Goal: Task Accomplishment & Management: Manage account settings

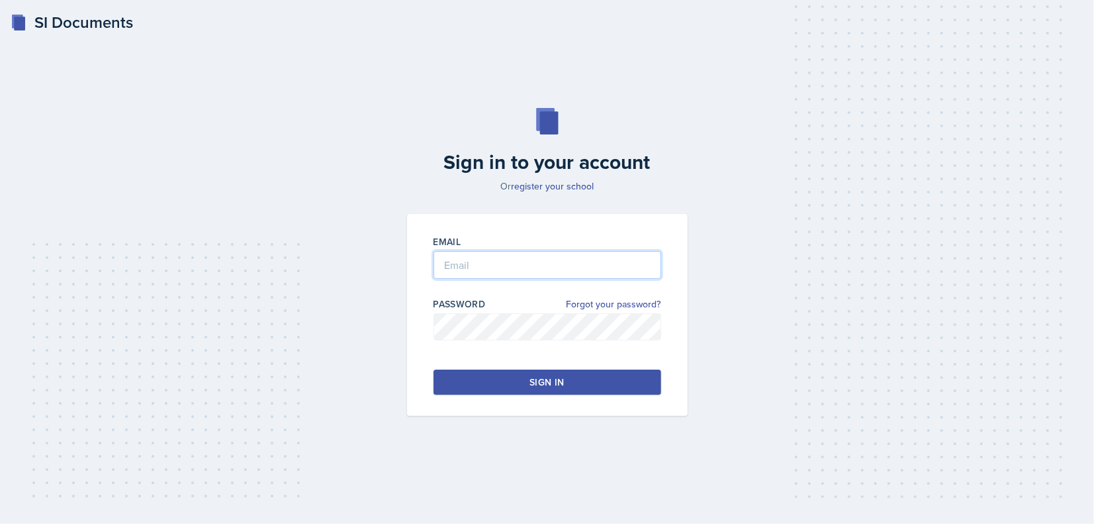
type input "[EMAIL_ADDRESS][DOMAIN_NAME]"
click at [516, 369] on button "Sign in" at bounding box center [548, 381] width 228 height 25
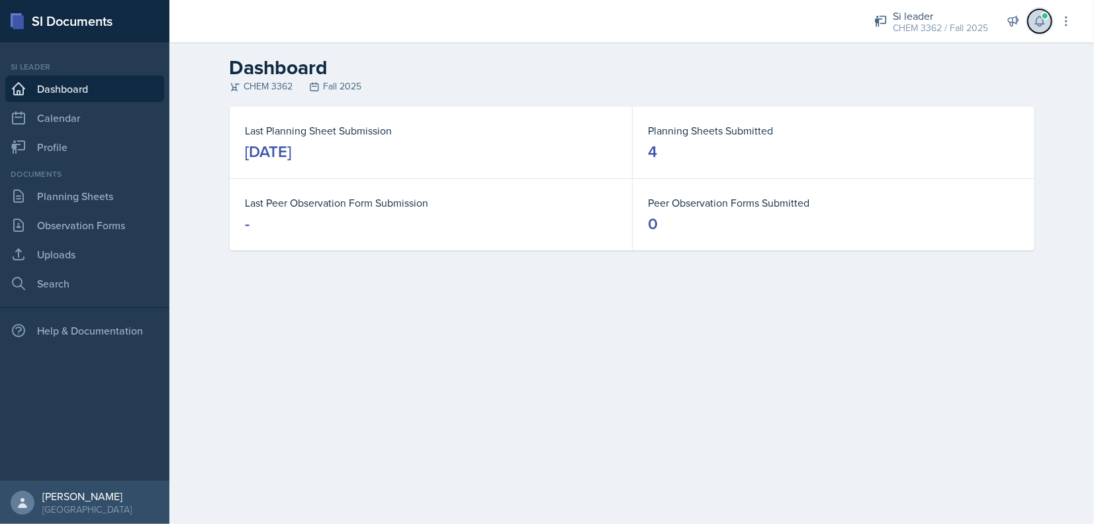
click at [1036, 15] on icon at bounding box center [1039, 21] width 13 height 13
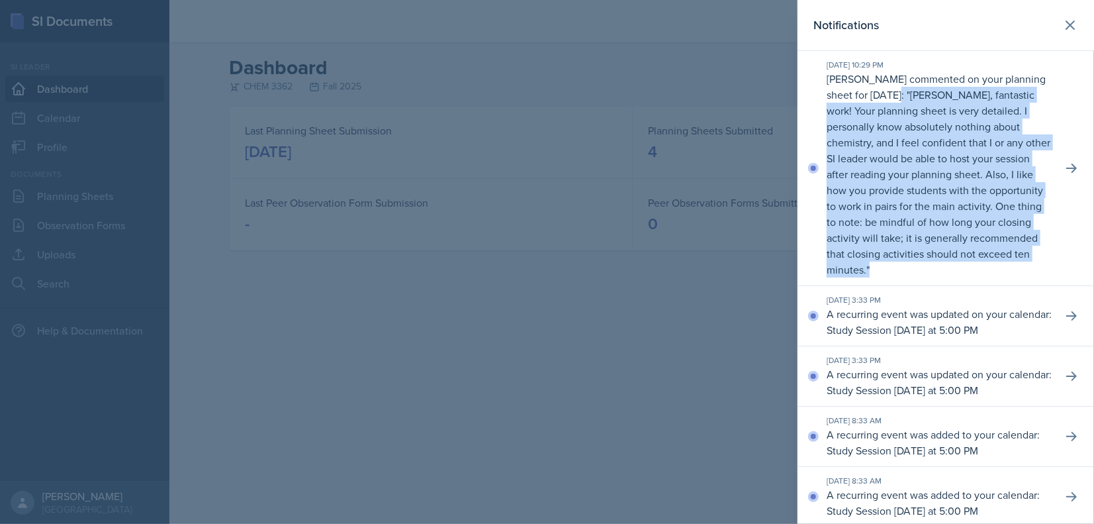
drag, startPoint x: 901, startPoint y: 100, endPoint x: 1011, endPoint y: 267, distance: 200.3
click at [1011, 267] on p "[PERSON_NAME] commented on your planning sheet for [DATE]: " [PERSON_NAME], fan…" at bounding box center [939, 174] width 225 height 207
drag, startPoint x: 1018, startPoint y: 275, endPoint x: 835, endPoint y: 105, distance: 250.2
click at [835, 105] on p "[PERSON_NAME] commented on your planning sheet for [DATE]: " [PERSON_NAME], fan…" at bounding box center [939, 174] width 225 height 207
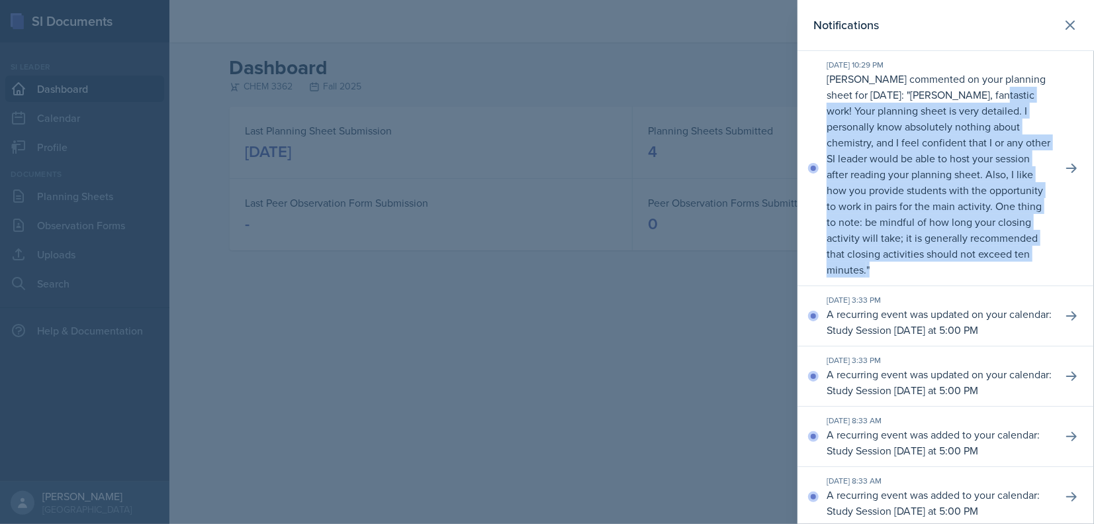
click at [835, 105] on p "[PERSON_NAME], fantastic work! Your planning sheet is very detailed. I personal…" at bounding box center [939, 181] width 224 height 189
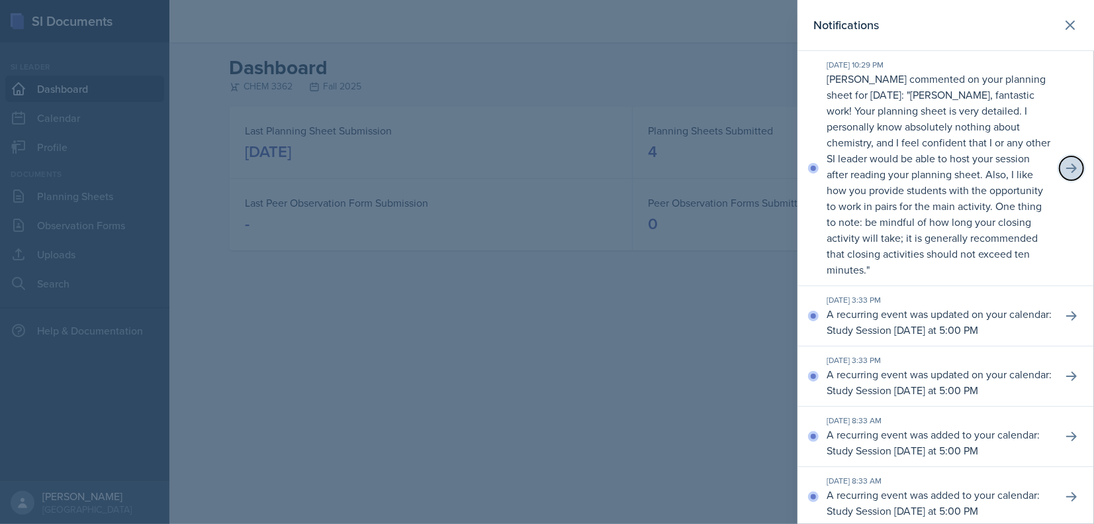
click at [1065, 164] on icon at bounding box center [1071, 168] width 13 height 13
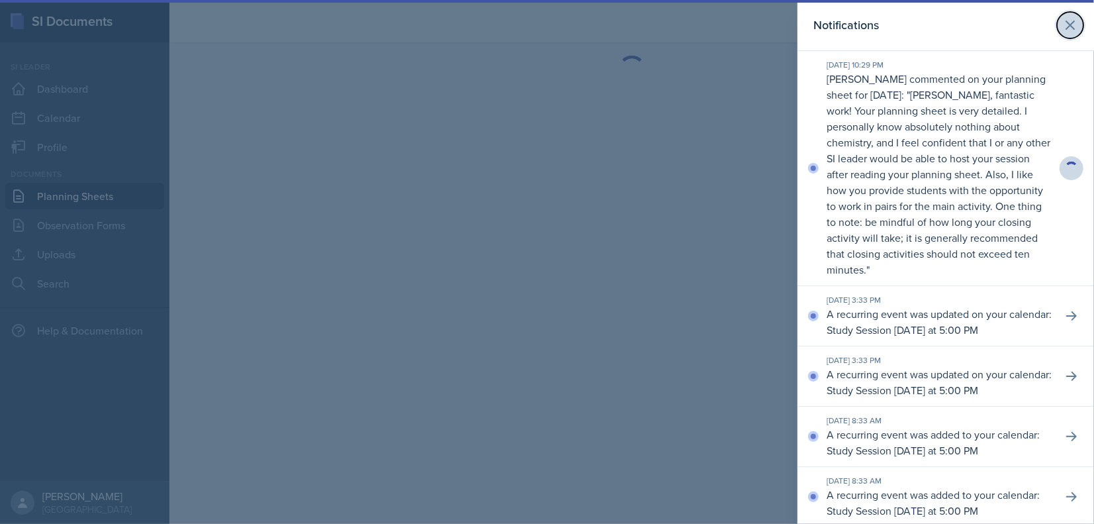
click at [1060, 34] on button at bounding box center [1070, 25] width 26 height 26
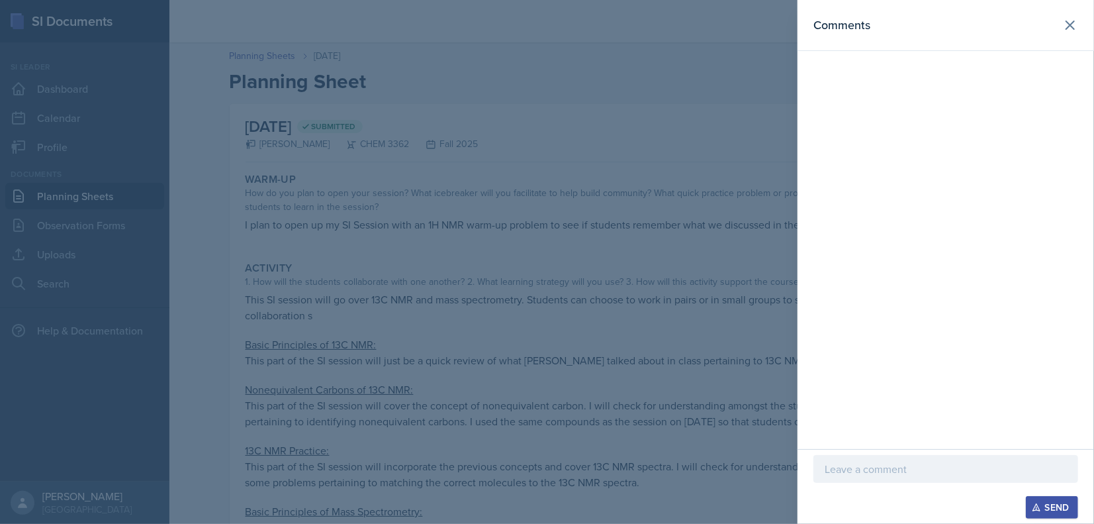
click at [408, 176] on div at bounding box center [547, 262] width 1094 height 524
